Goal: Obtain resource: Download file/media

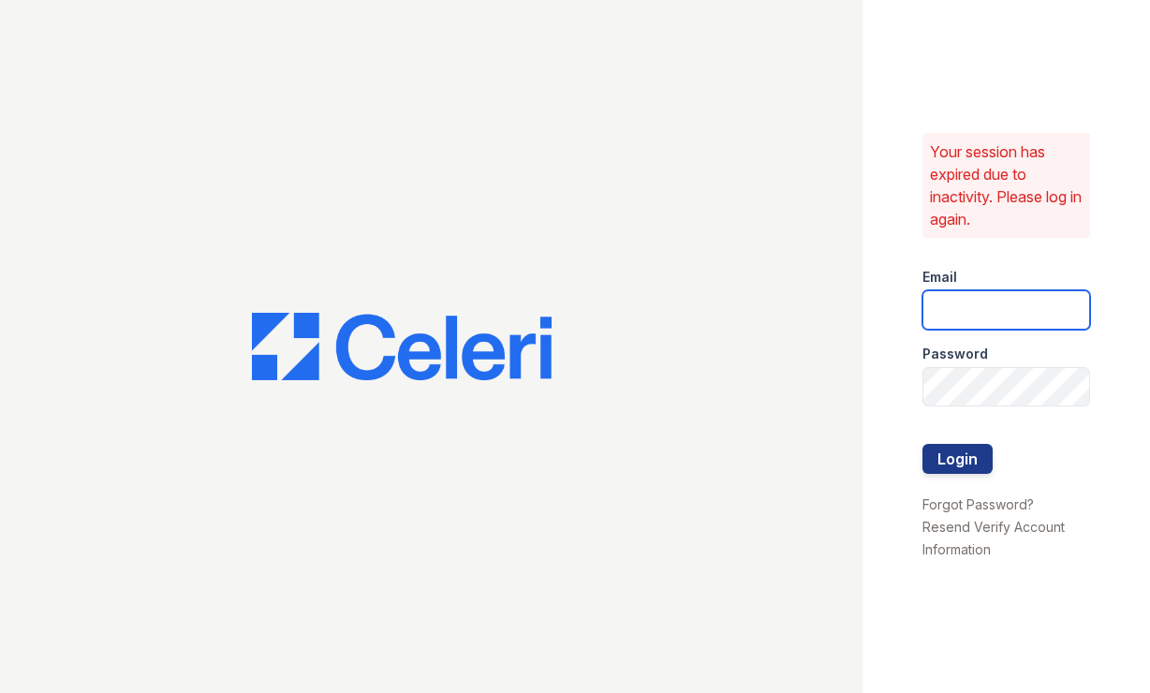
click at [972, 321] on input "email" at bounding box center [1006, 309] width 168 height 39
type input "astonpark@nmresidential.com"
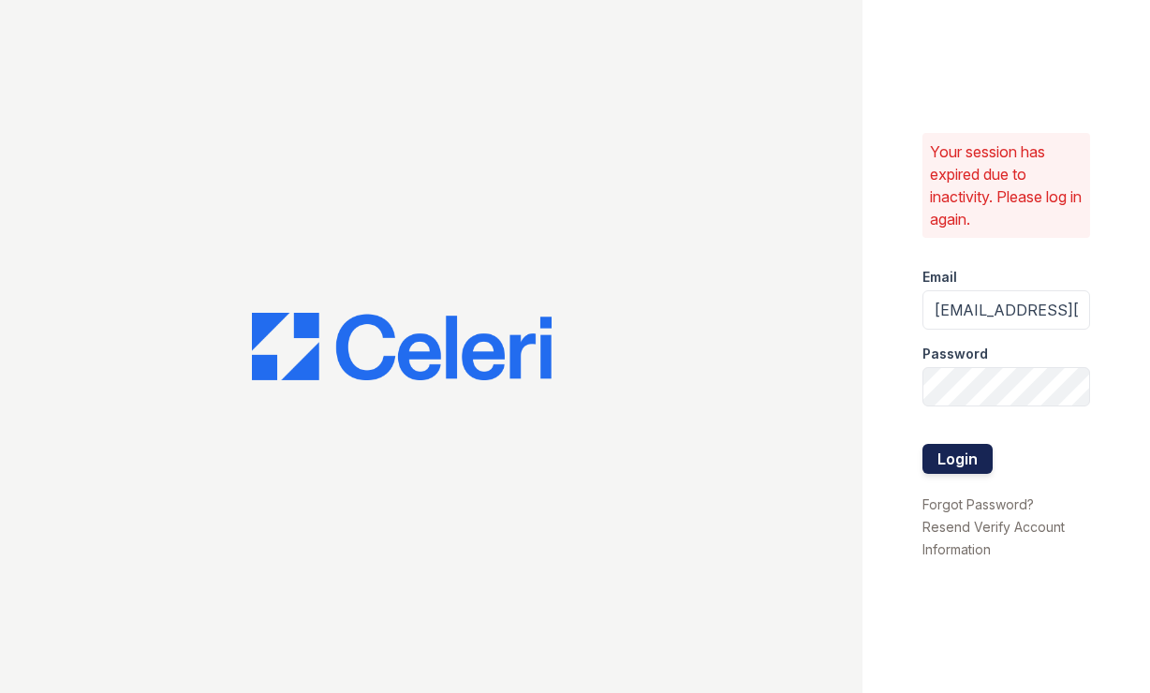
click at [948, 452] on button "Login" at bounding box center [957, 459] width 70 height 30
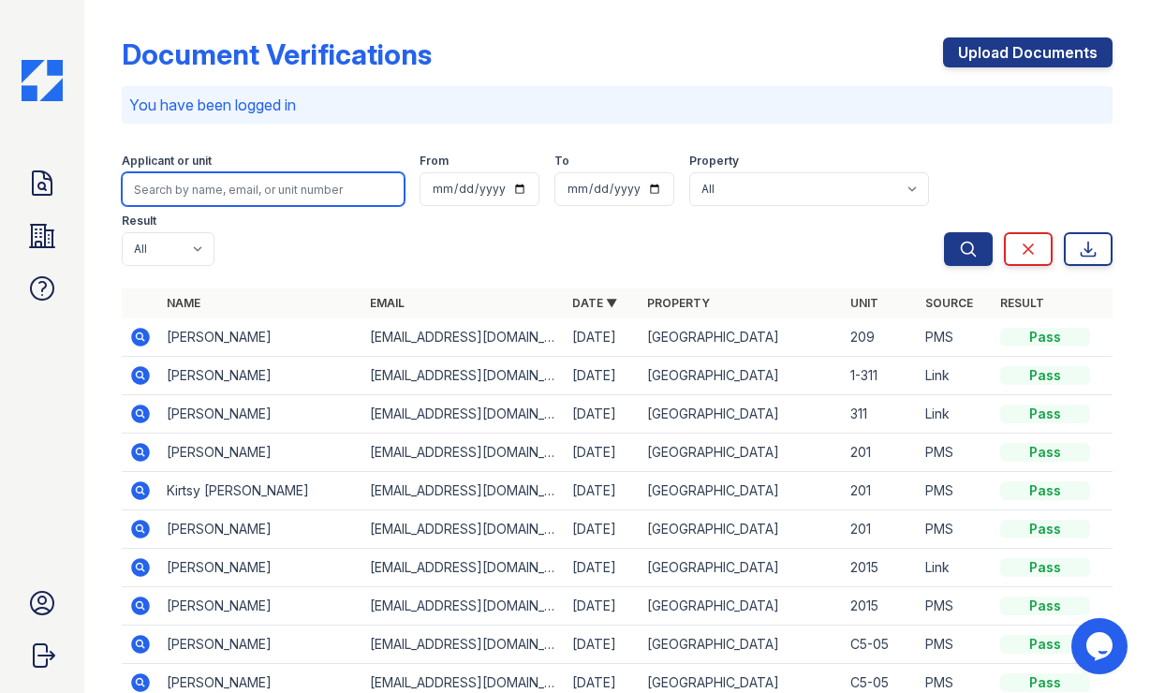
click at [214, 180] on input "search" at bounding box center [263, 189] width 283 height 34
type input "stepha"
click at [944, 232] on button "Search" at bounding box center [968, 249] width 49 height 34
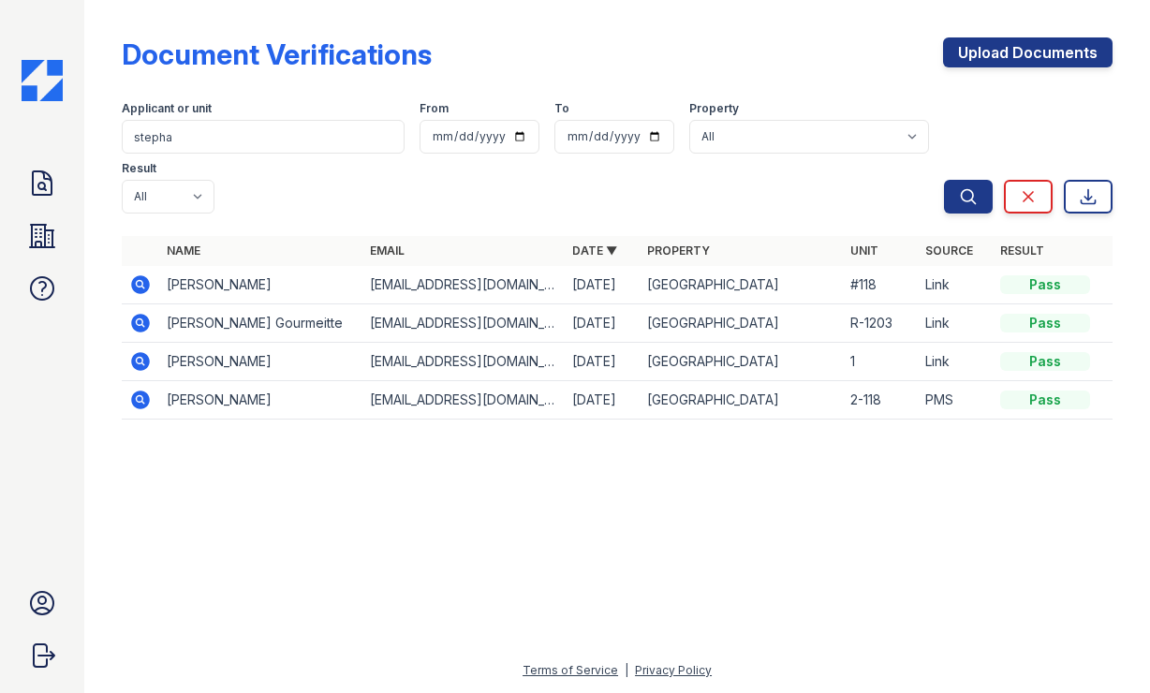
click at [141, 273] on icon at bounding box center [140, 284] width 22 height 22
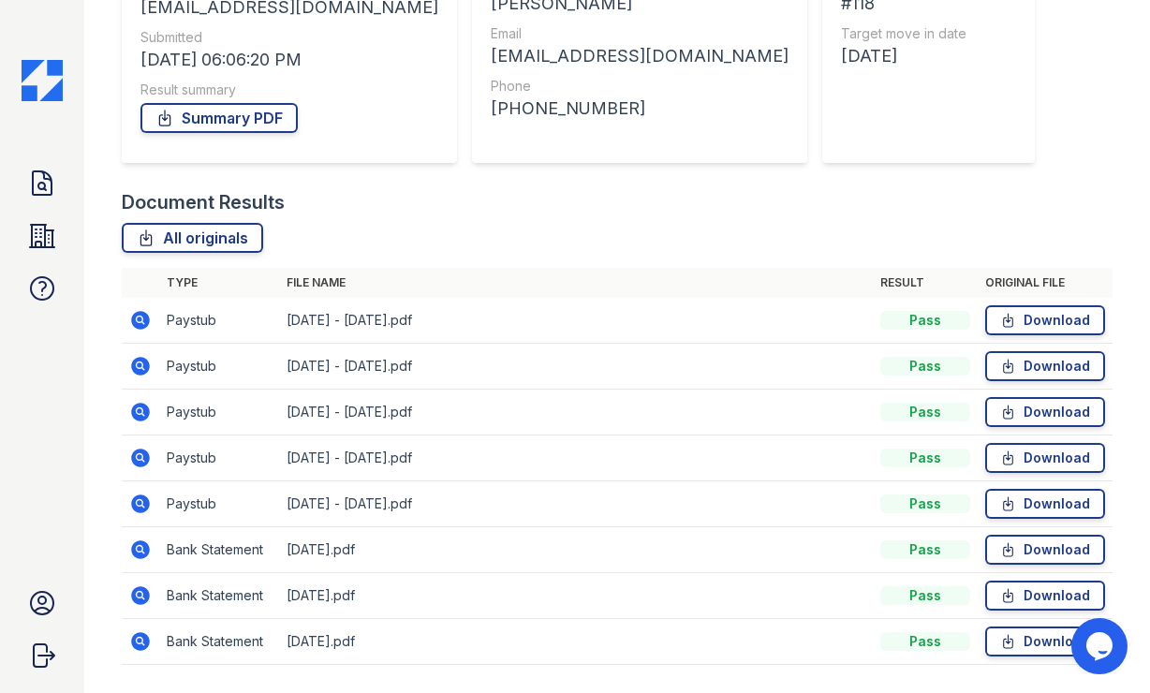
scroll to position [295, 0]
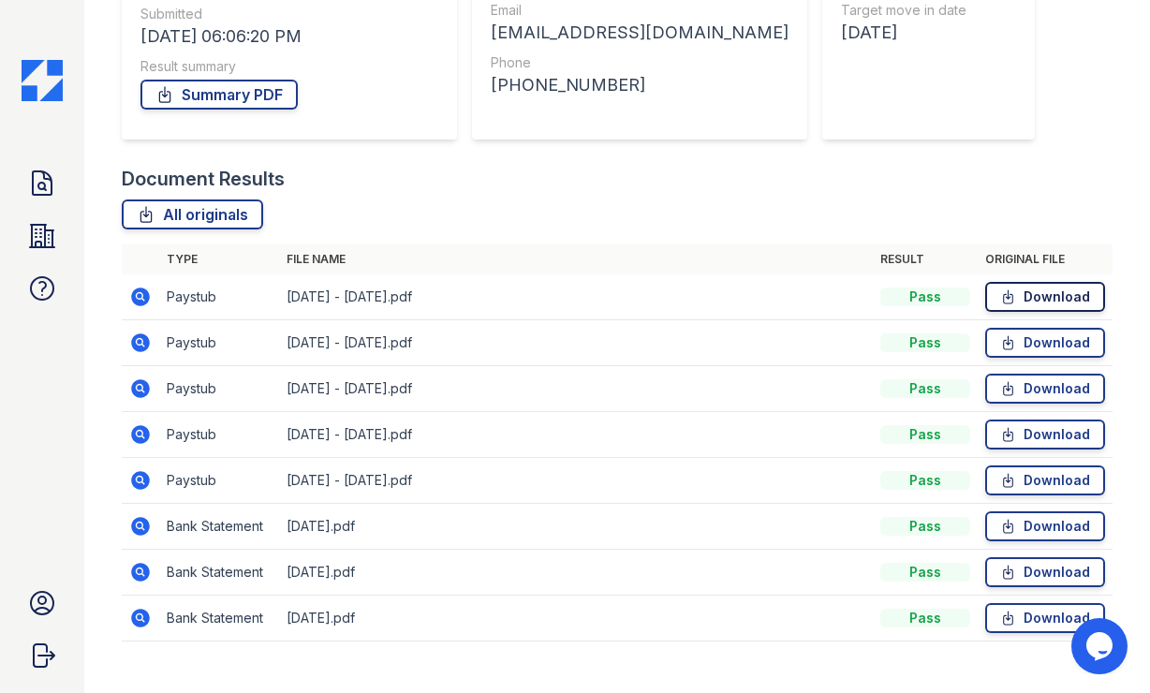
click at [1028, 301] on link "Download" at bounding box center [1045, 297] width 120 height 30
click at [1053, 490] on link "Download" at bounding box center [1045, 480] width 120 height 30
